Goal: Complete application form

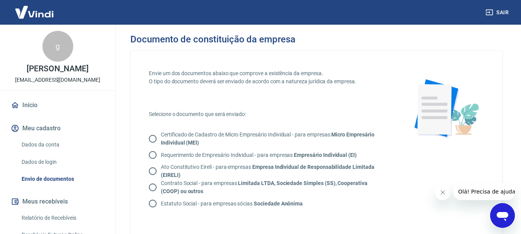
scroll to position [39, 0]
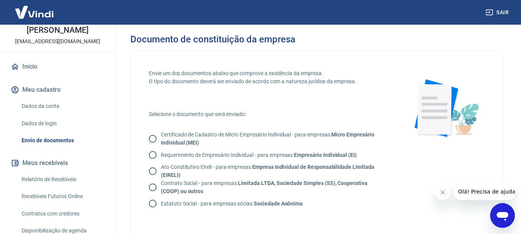
click at [154, 183] on input "Contrato Social - para empresas Limitada LTDA, Sociedade Simples (SS), Cooperat…" at bounding box center [153, 187] width 16 height 16
radio input "true"
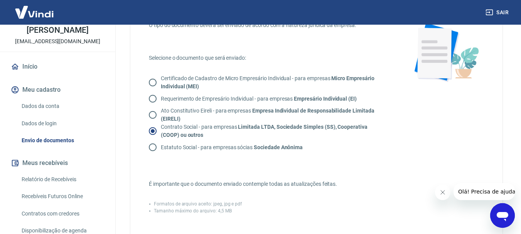
scroll to position [154, 0]
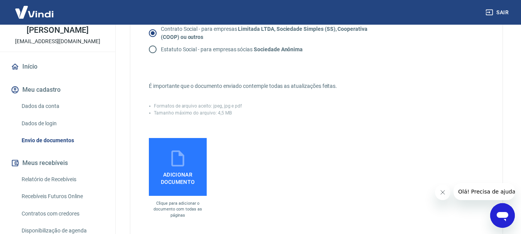
click at [192, 172] on span "Adicionar documento" at bounding box center [178, 176] width 52 height 17
click at [0, 0] on input "Adicionar documento" at bounding box center [0, 0] width 0 height 0
click at [201, 166] on label "Adicionar documento" at bounding box center [178, 167] width 58 height 58
click at [0, 0] on input "Adicionar documento" at bounding box center [0, 0] width 0 height 0
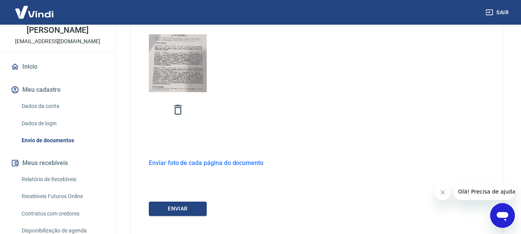
scroll to position [270, 0]
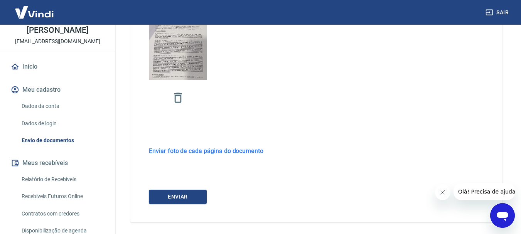
click at [245, 150] on h6 "Enviar foto de cada página do documento" at bounding box center [206, 151] width 115 height 10
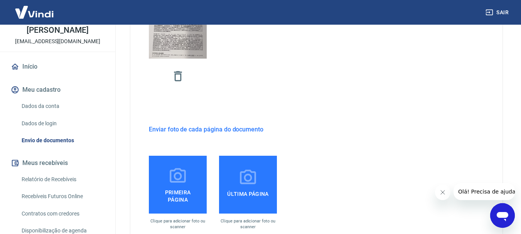
scroll to position [309, 0]
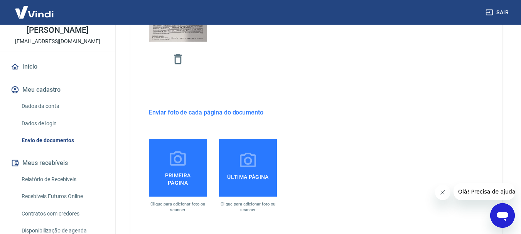
click at [229, 177] on span "Última página" at bounding box center [247, 178] width 47 height 14
click at [0, 0] on input "Última página" at bounding box center [0, 0] width 0 height 0
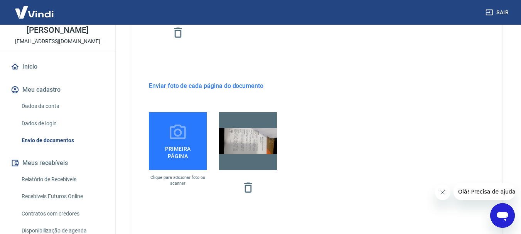
scroll to position [347, 0]
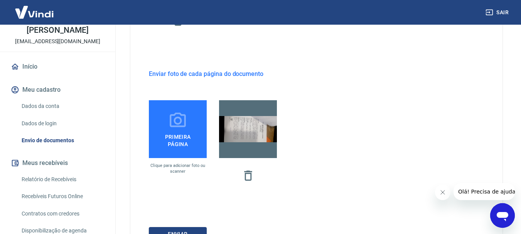
click at [160, 128] on label "Primeira página" at bounding box center [178, 129] width 58 height 58
click at [0, 0] on input "Primeira página" at bounding box center [0, 0] width 0 height 0
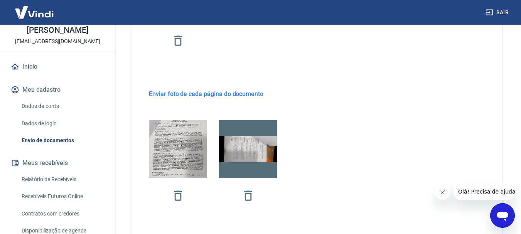
scroll to position [309, 0]
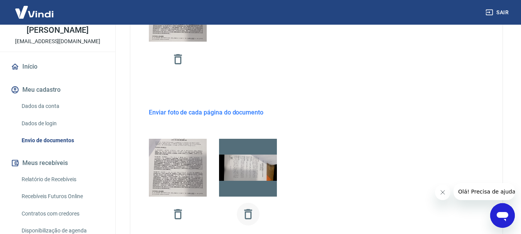
click at [245, 213] on icon "button" at bounding box center [248, 214] width 8 height 10
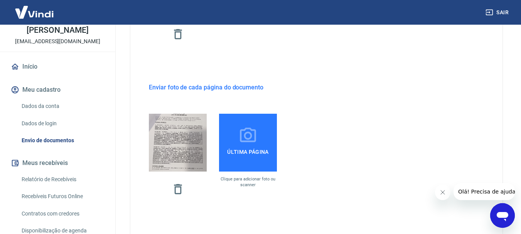
scroll to position [347, 0]
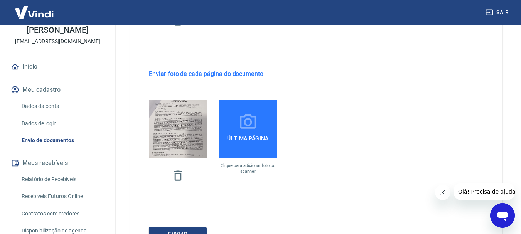
click at [253, 143] on span "Última página" at bounding box center [247, 139] width 47 height 14
click at [0, 0] on input "Última página" at bounding box center [0, 0] width 0 height 0
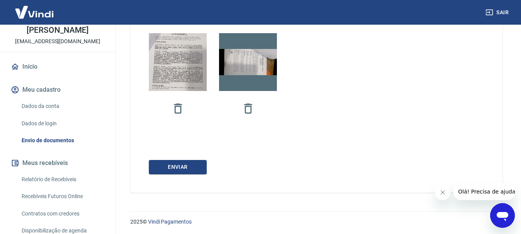
scroll to position [415, 0]
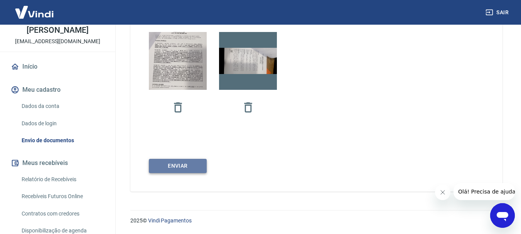
click at [176, 164] on button "ENVIAR" at bounding box center [178, 166] width 58 height 14
click at [196, 166] on button "ENVIAR" at bounding box center [178, 166] width 58 height 14
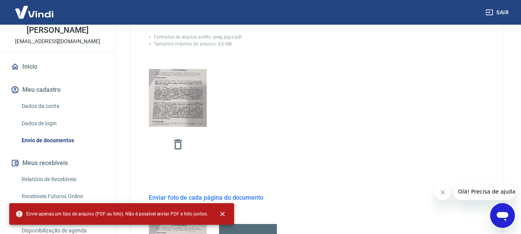
scroll to position [223, 0]
click at [176, 147] on icon "button" at bounding box center [178, 145] width 14 height 14
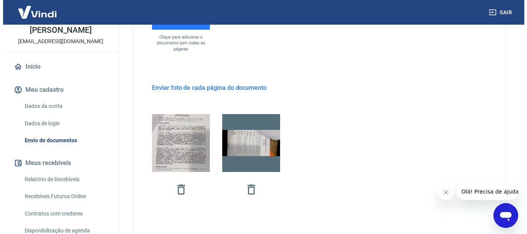
scroll to position [338, 0]
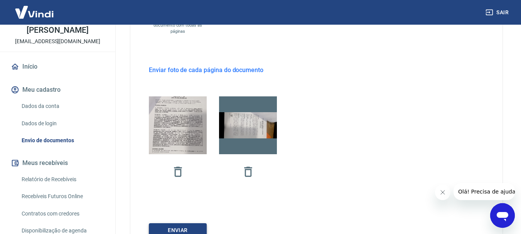
click at [177, 225] on button "ENVIAR" at bounding box center [178, 230] width 58 height 14
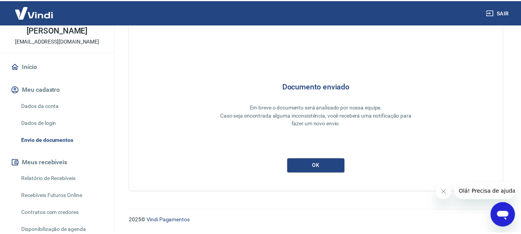
scroll to position [34, 0]
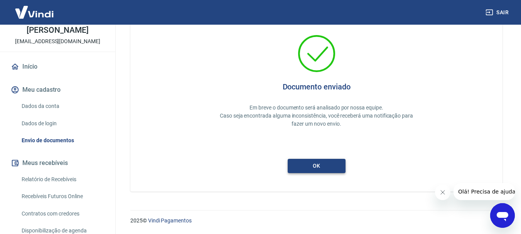
click at [300, 170] on button "ok" at bounding box center [317, 166] width 58 height 14
